Goal: Information Seeking & Learning: Learn about a topic

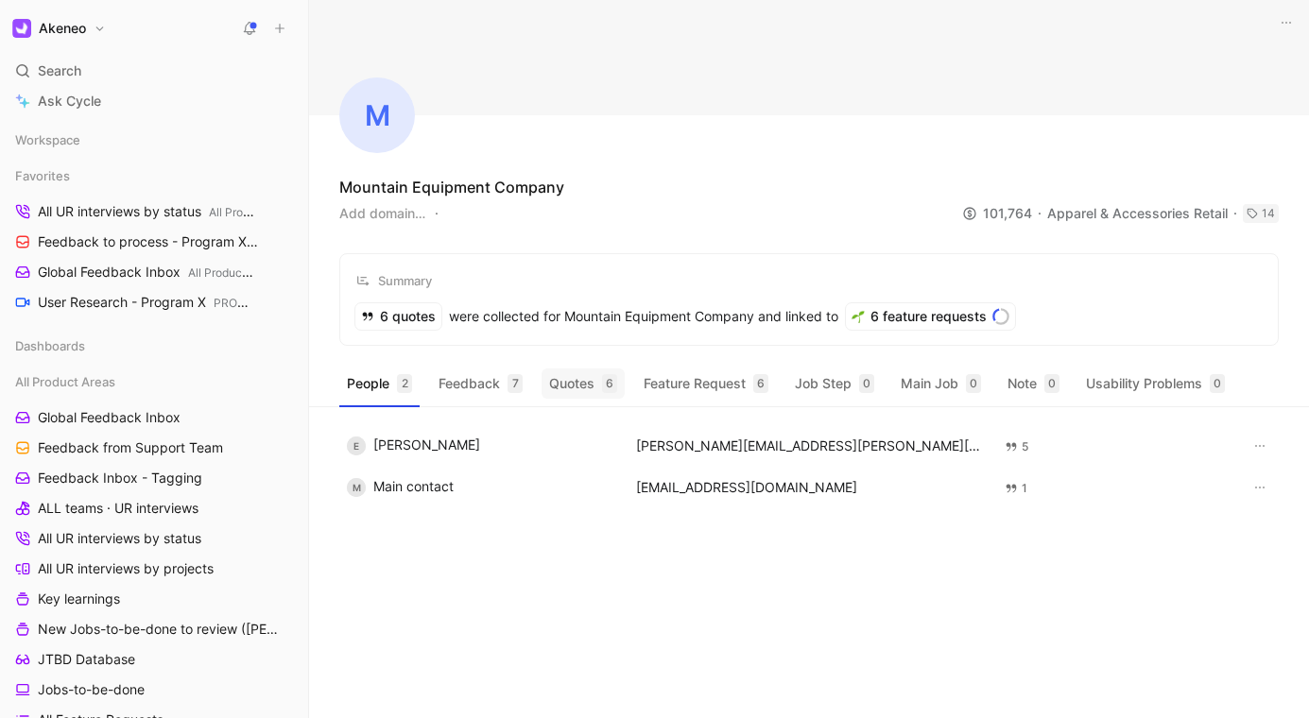
click at [576, 385] on button "Quotes 6" at bounding box center [583, 384] width 83 height 30
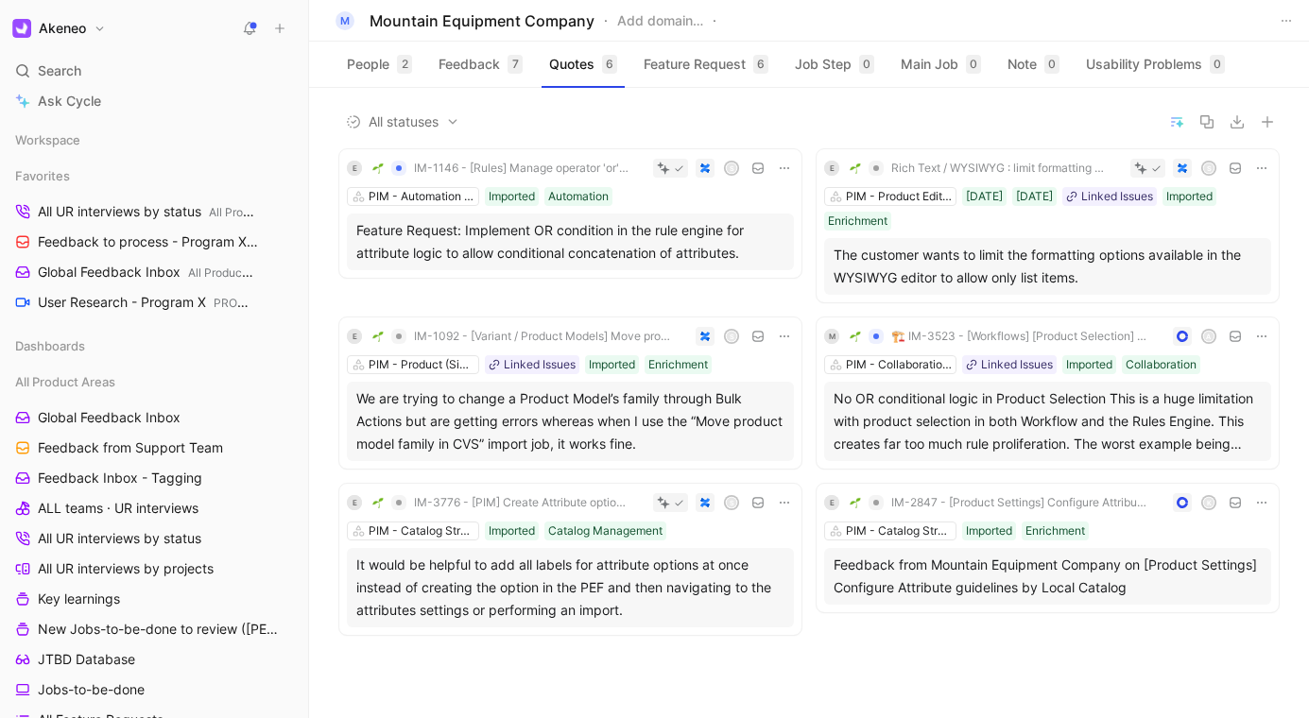
click at [617, 404] on div "We are trying to change a Product Model’s family through Bulk Actions but are g…" at bounding box center [570, 422] width 428 height 68
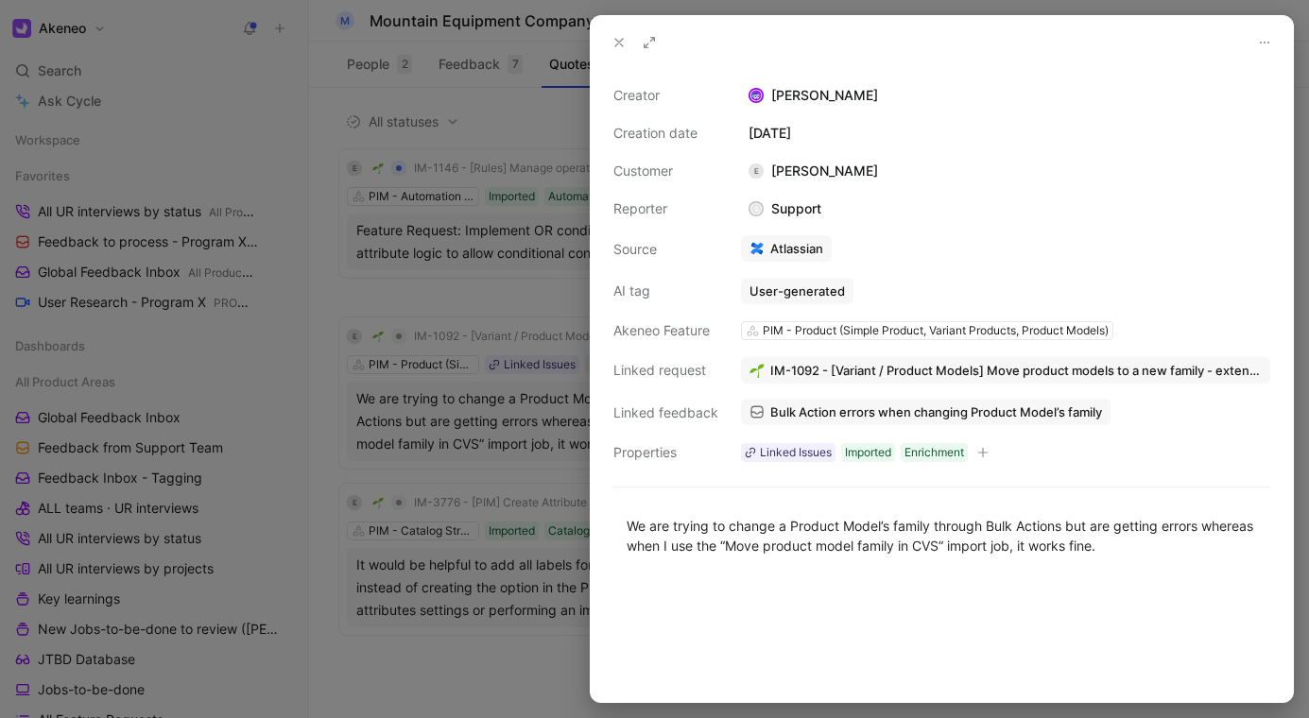
click at [473, 415] on div at bounding box center [654, 359] width 1309 height 718
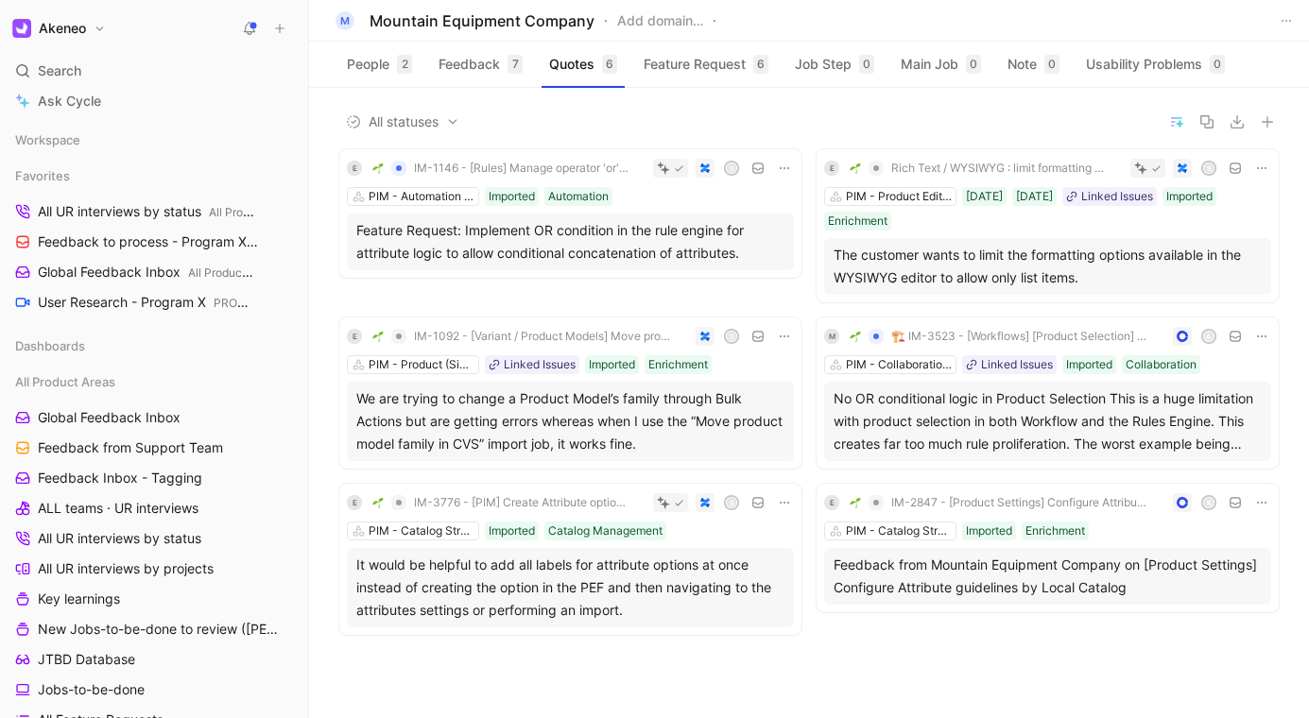
click at [962, 414] on div "No OR conditional logic in Product Selection This is a huge limitation with pro…" at bounding box center [1048, 422] width 428 height 68
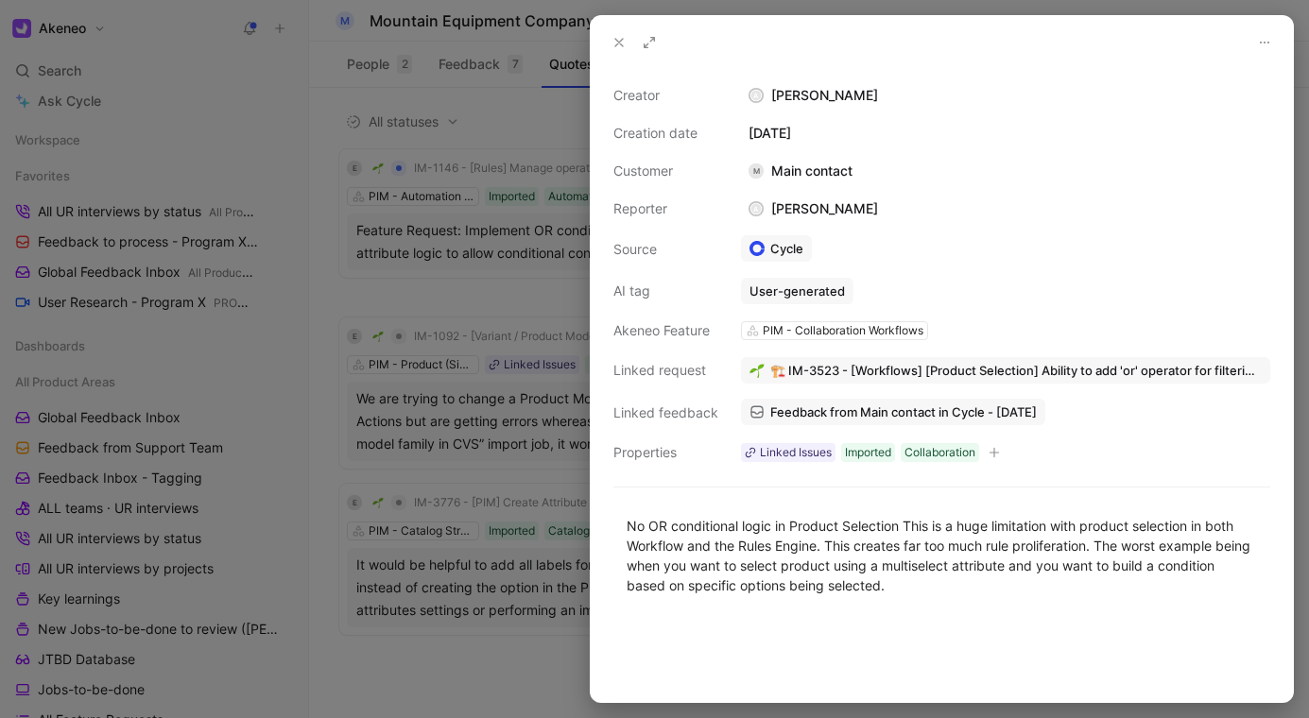
click at [440, 371] on div at bounding box center [654, 359] width 1309 height 718
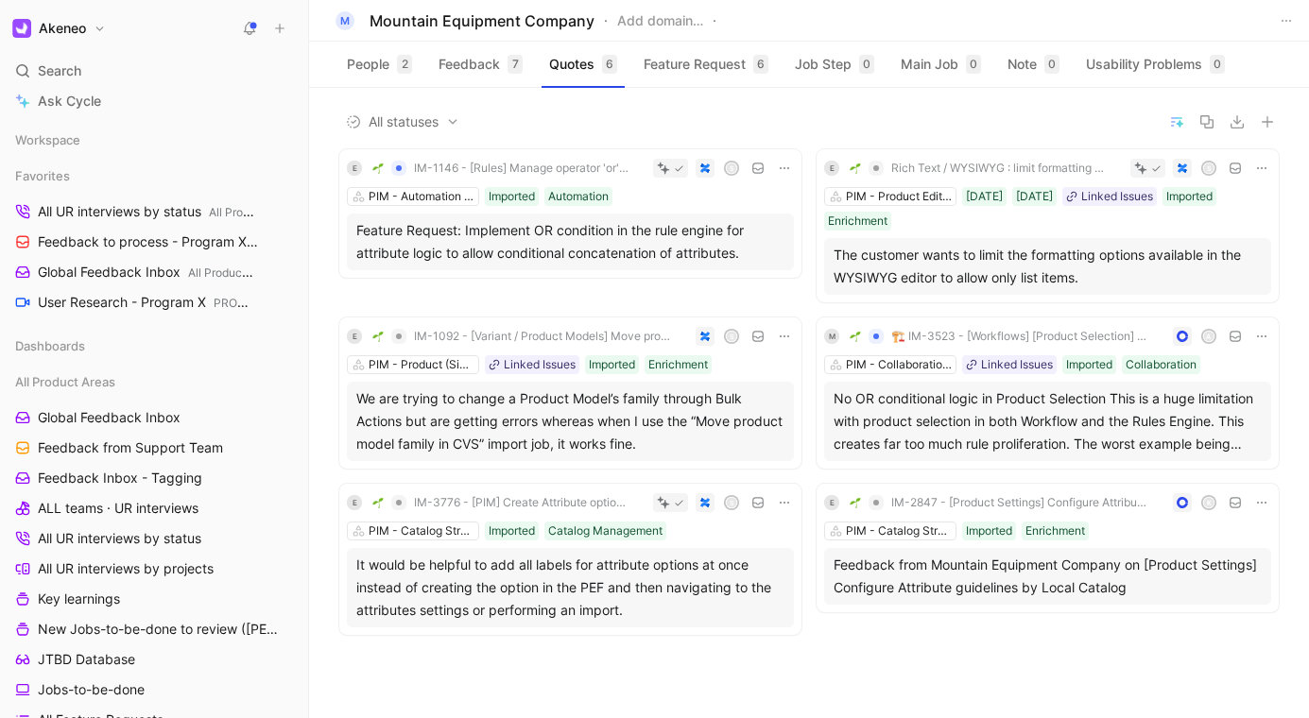
click at [619, 599] on div "It would be helpful to add all labels for attribute options at once instead of …" at bounding box center [570, 588] width 428 height 68
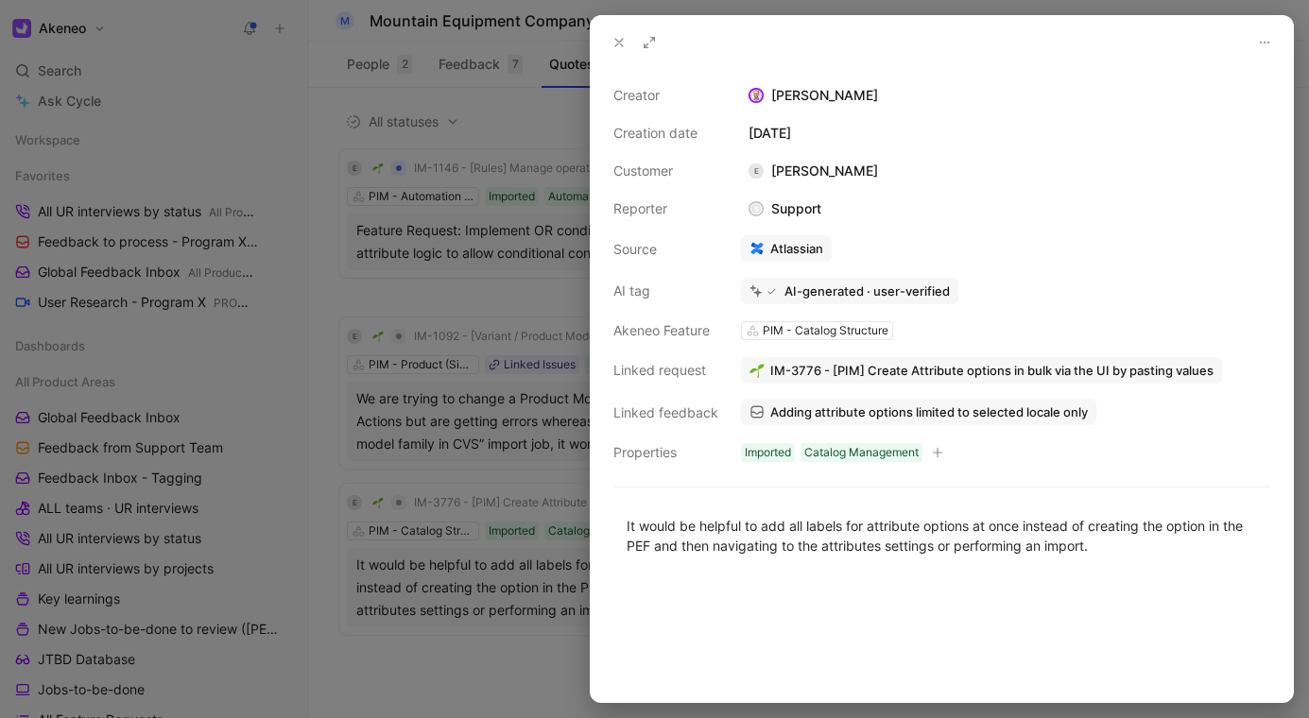
click at [508, 570] on div at bounding box center [654, 359] width 1309 height 718
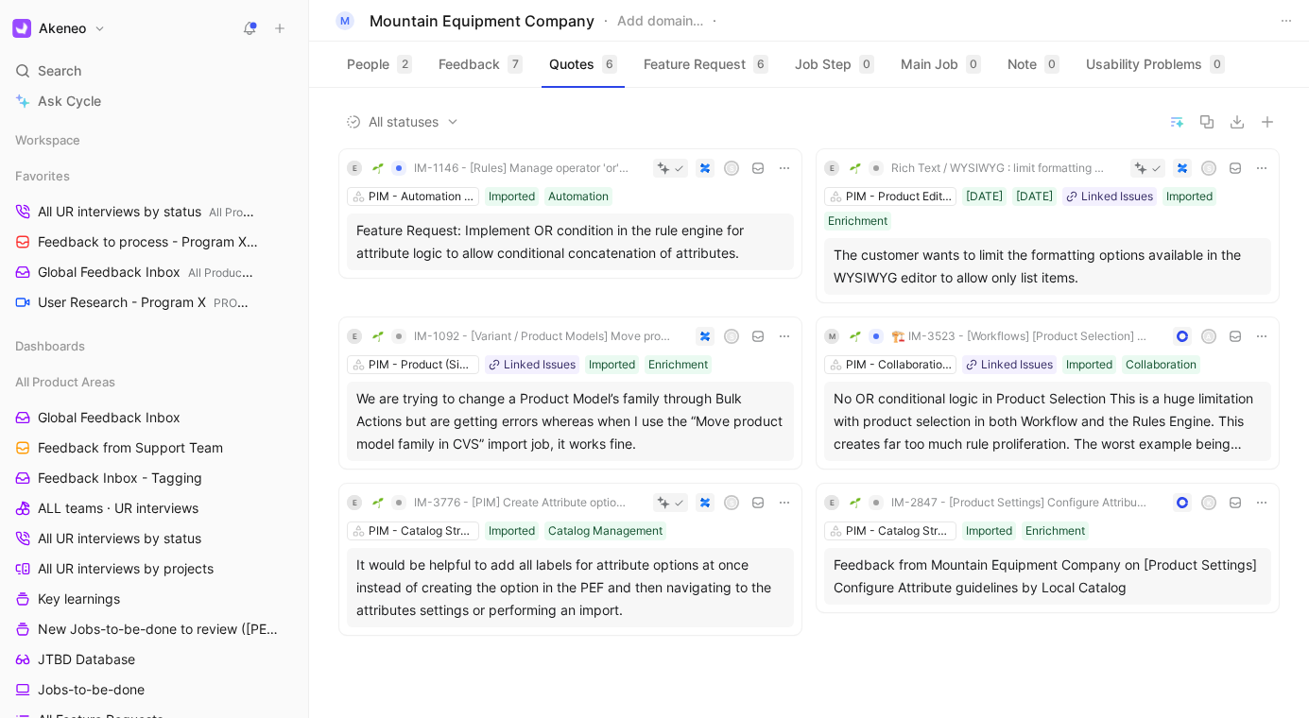
click at [979, 598] on div "Feedback from Mountain Equipment Company on [Product Settings] Configure Attrib…" at bounding box center [1048, 576] width 428 height 45
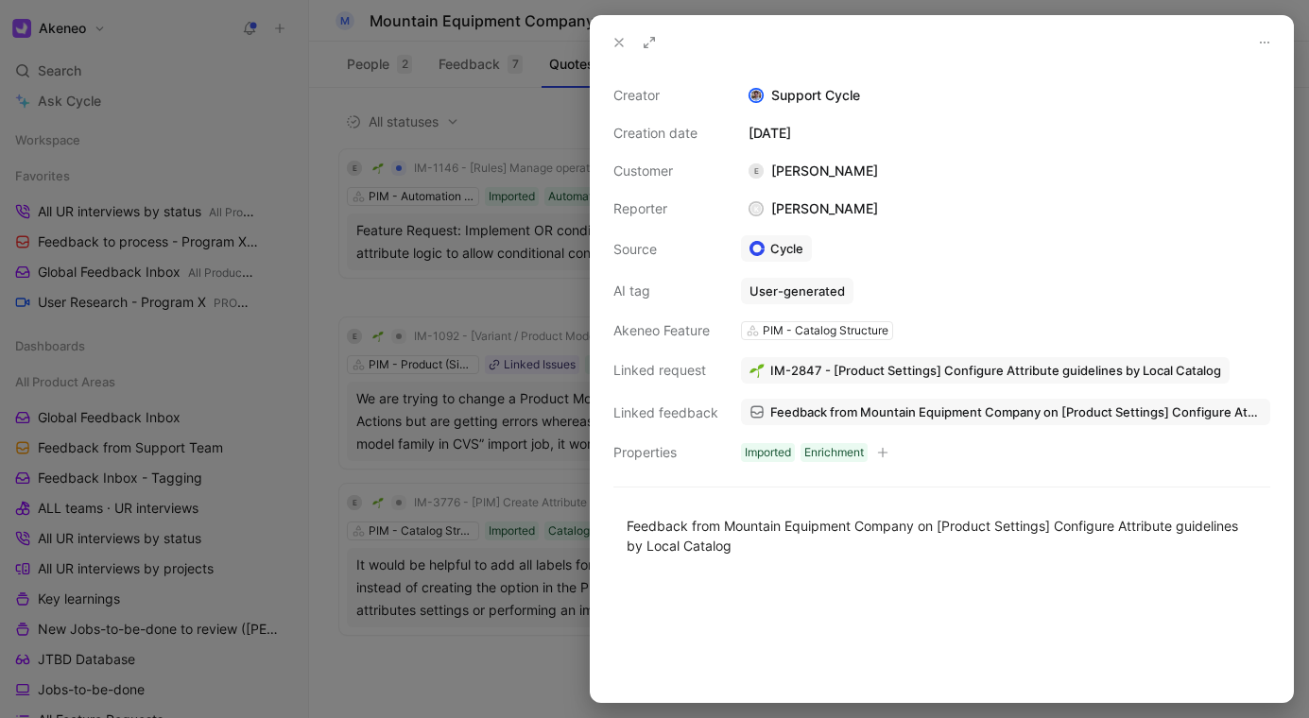
click at [544, 587] on div at bounding box center [654, 359] width 1309 height 718
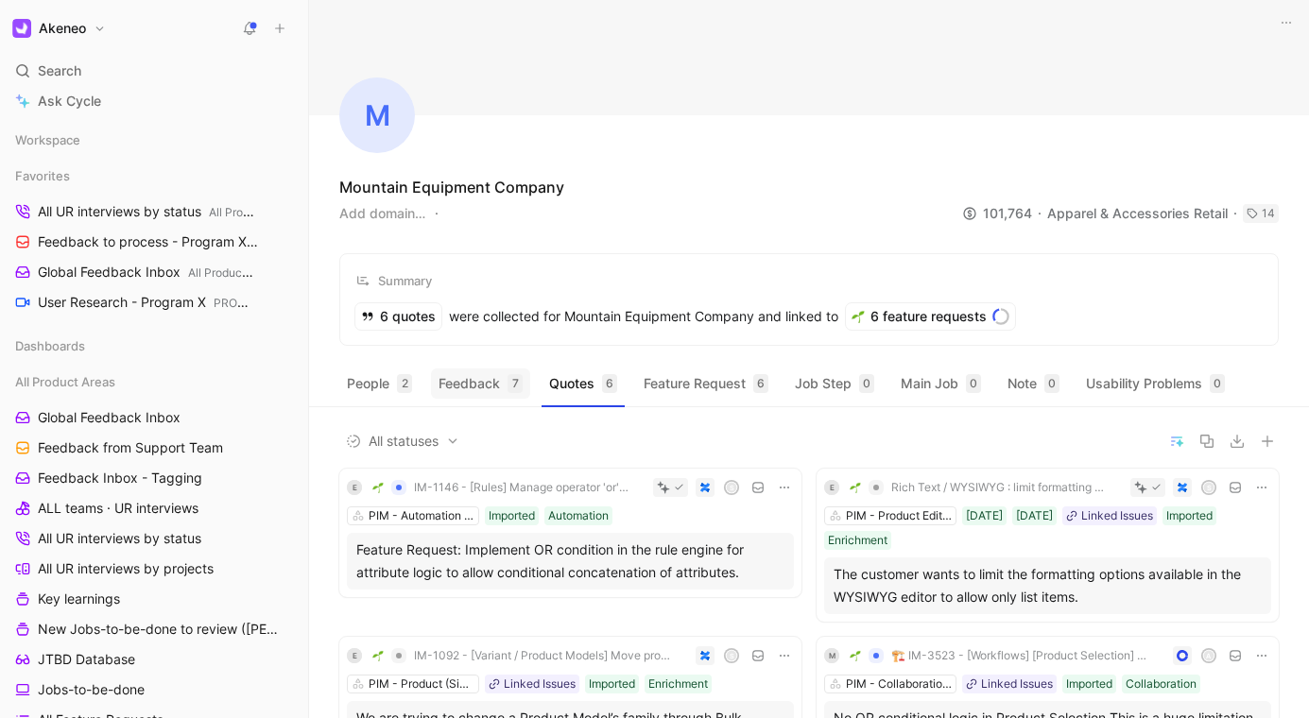
click at [466, 383] on button "Feedback 7" at bounding box center [480, 384] width 99 height 30
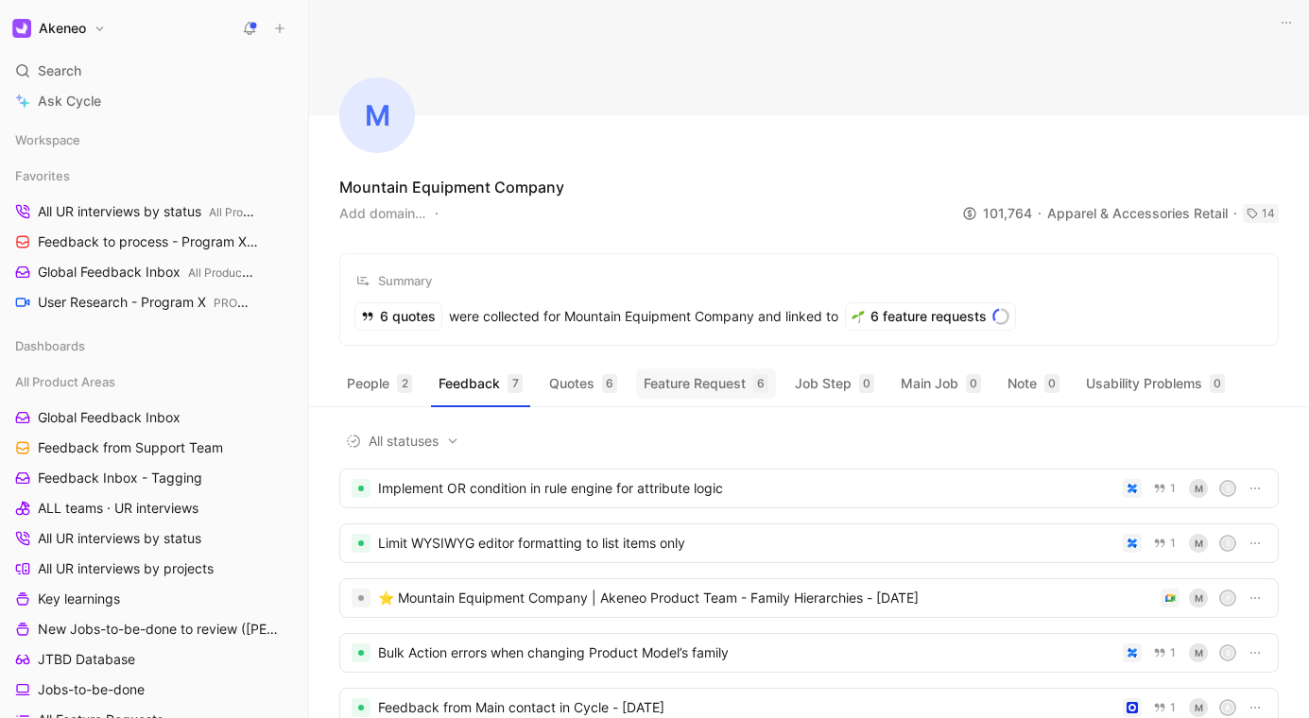
click at [713, 388] on button "Feature Request 6" at bounding box center [706, 384] width 140 height 30
